Goal: Information Seeking & Learning: Learn about a topic

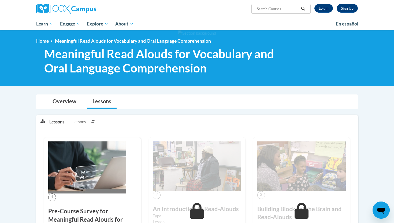
click at [230, 38] on ol "Home Meaningful Read Alouds for Vocabulary and Oral Language Comprehension" at bounding box center [196, 41] width 321 height 6
click at [69, 104] on link "Overview" at bounding box center [64, 102] width 35 height 14
click at [324, 9] on link "Log In" at bounding box center [323, 8] width 18 height 9
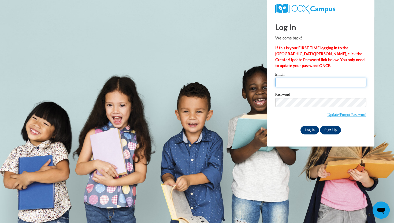
type input "920153498@student.ccga.edu"
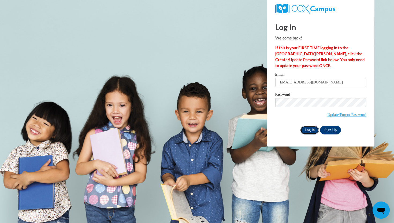
click at [309, 129] on input "Log In" at bounding box center [309, 130] width 19 height 9
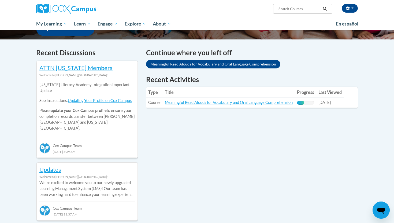
scroll to position [151, 0]
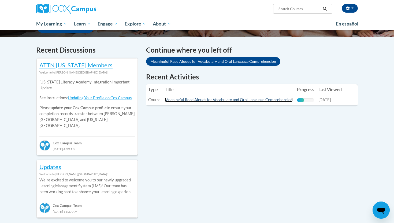
click at [240, 99] on link "Meaningful Read Alouds for Vocabulary and Oral Language Comprehension" at bounding box center [229, 99] width 128 height 5
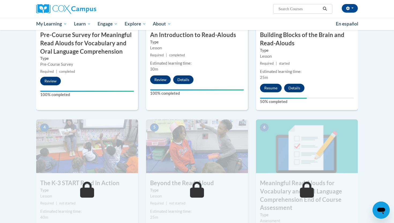
scroll to position [182, 0]
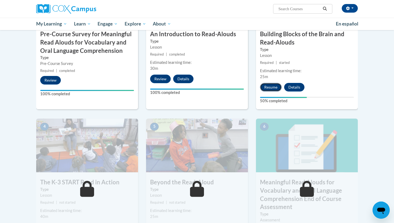
click at [274, 85] on button "Resume" at bounding box center [271, 87] width 22 height 9
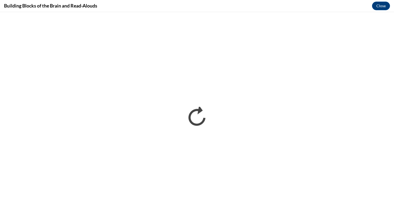
scroll to position [0, 0]
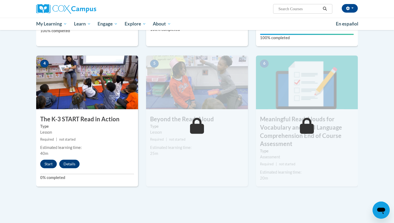
scroll to position [262, 0]
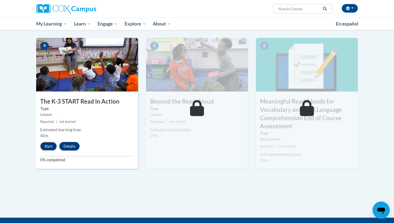
click at [45, 147] on button "Start" at bounding box center [48, 146] width 17 height 9
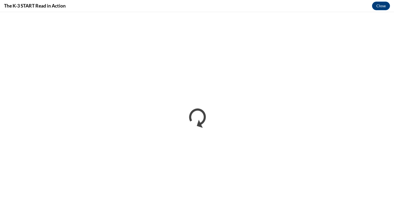
scroll to position [0, 0]
